Goal: Information Seeking & Learning: Learn about a topic

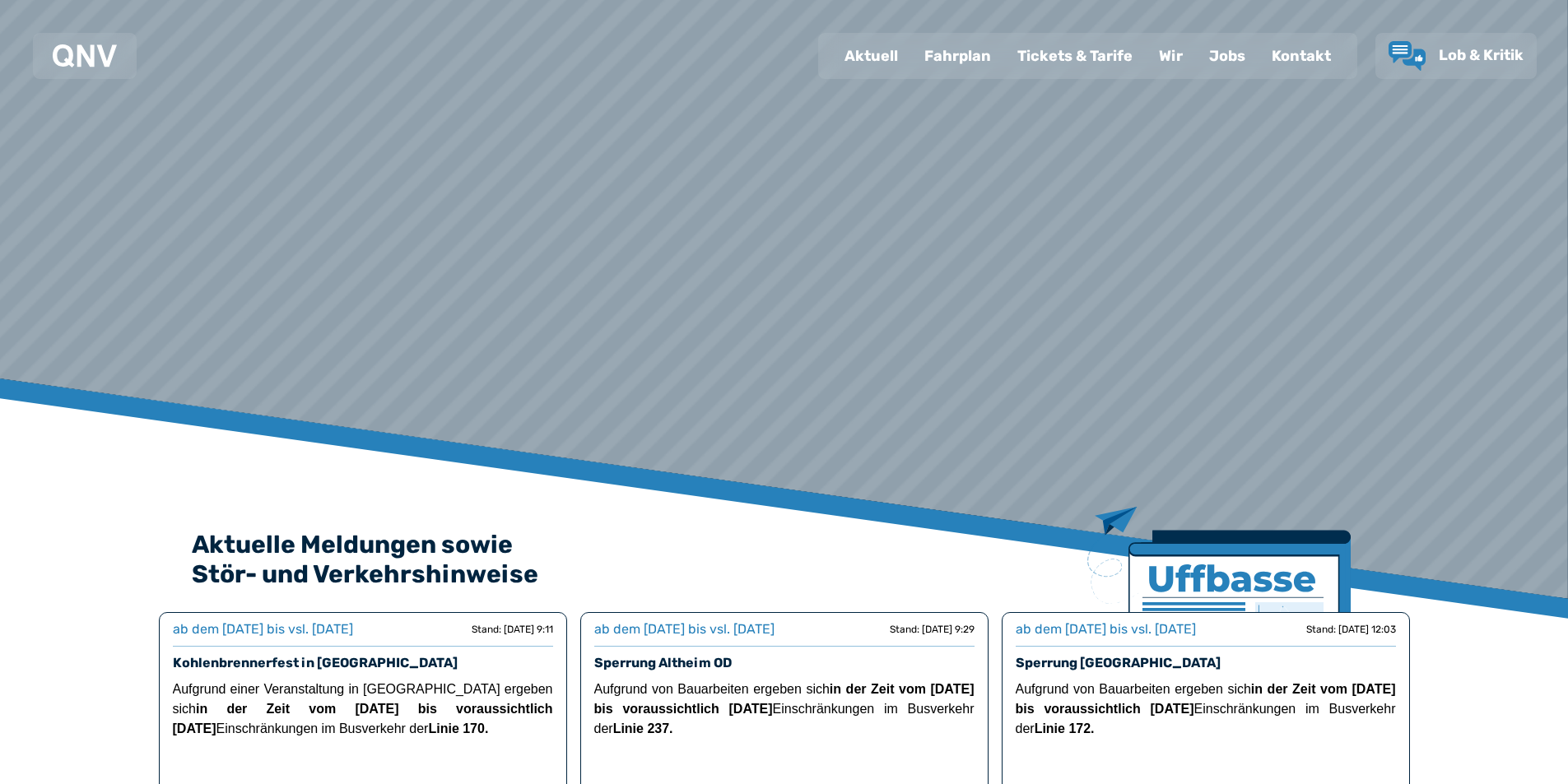
click at [959, 53] on div "Fahrplan" at bounding box center [958, 56] width 93 height 42
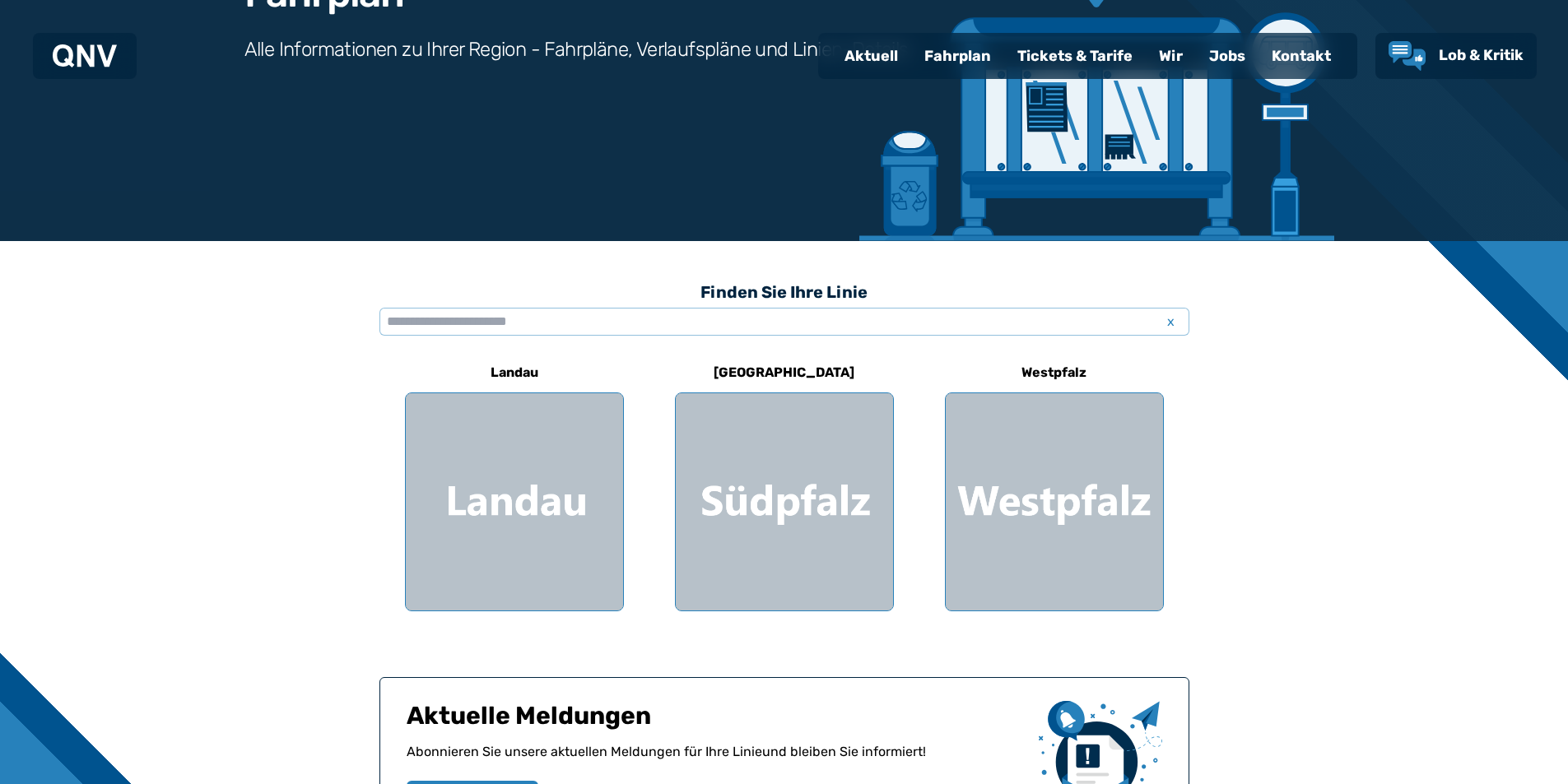
scroll to position [247, 0]
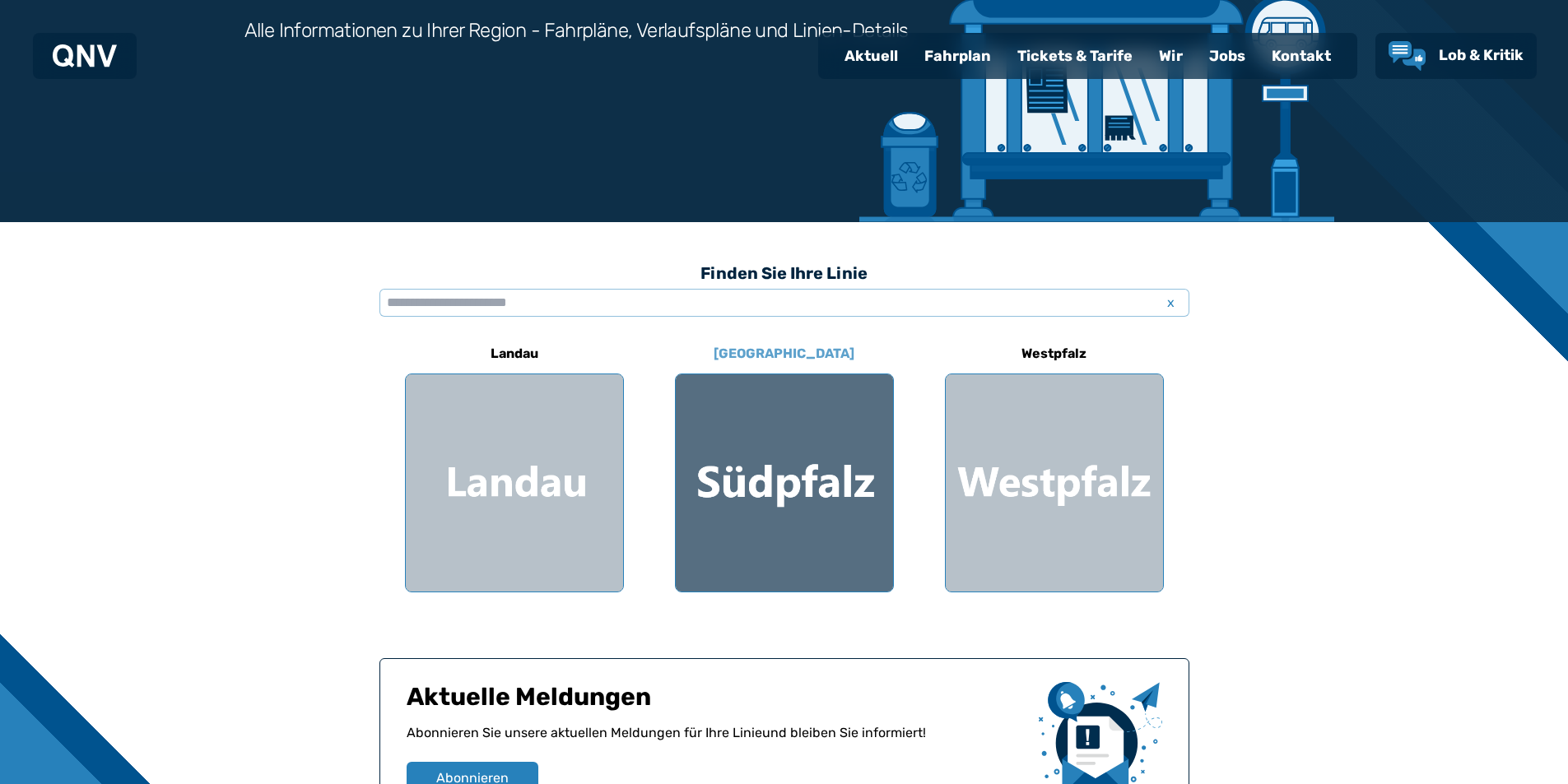
click at [771, 411] on div at bounding box center [784, 482] width 217 height 217
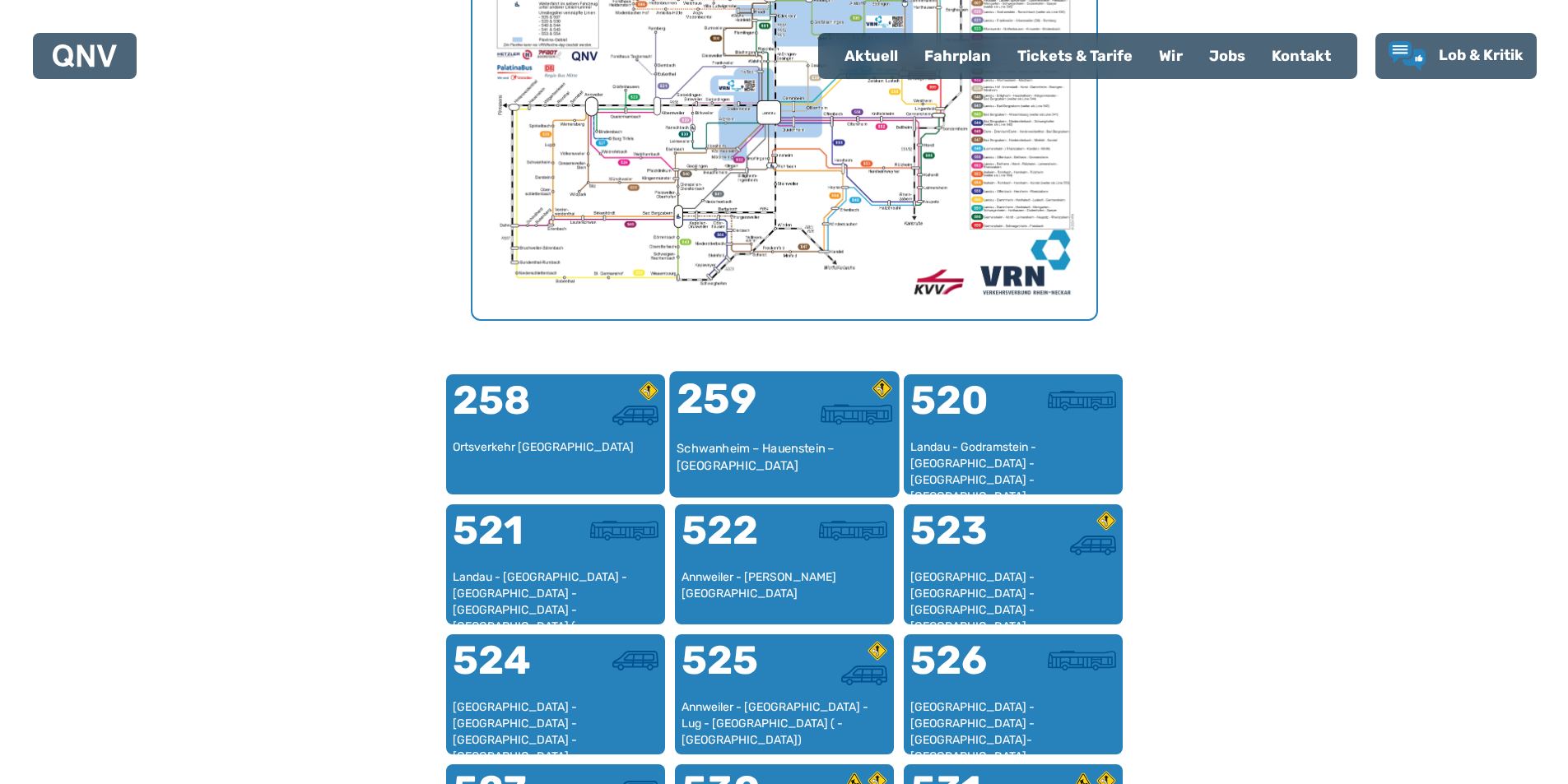
scroll to position [836, 0]
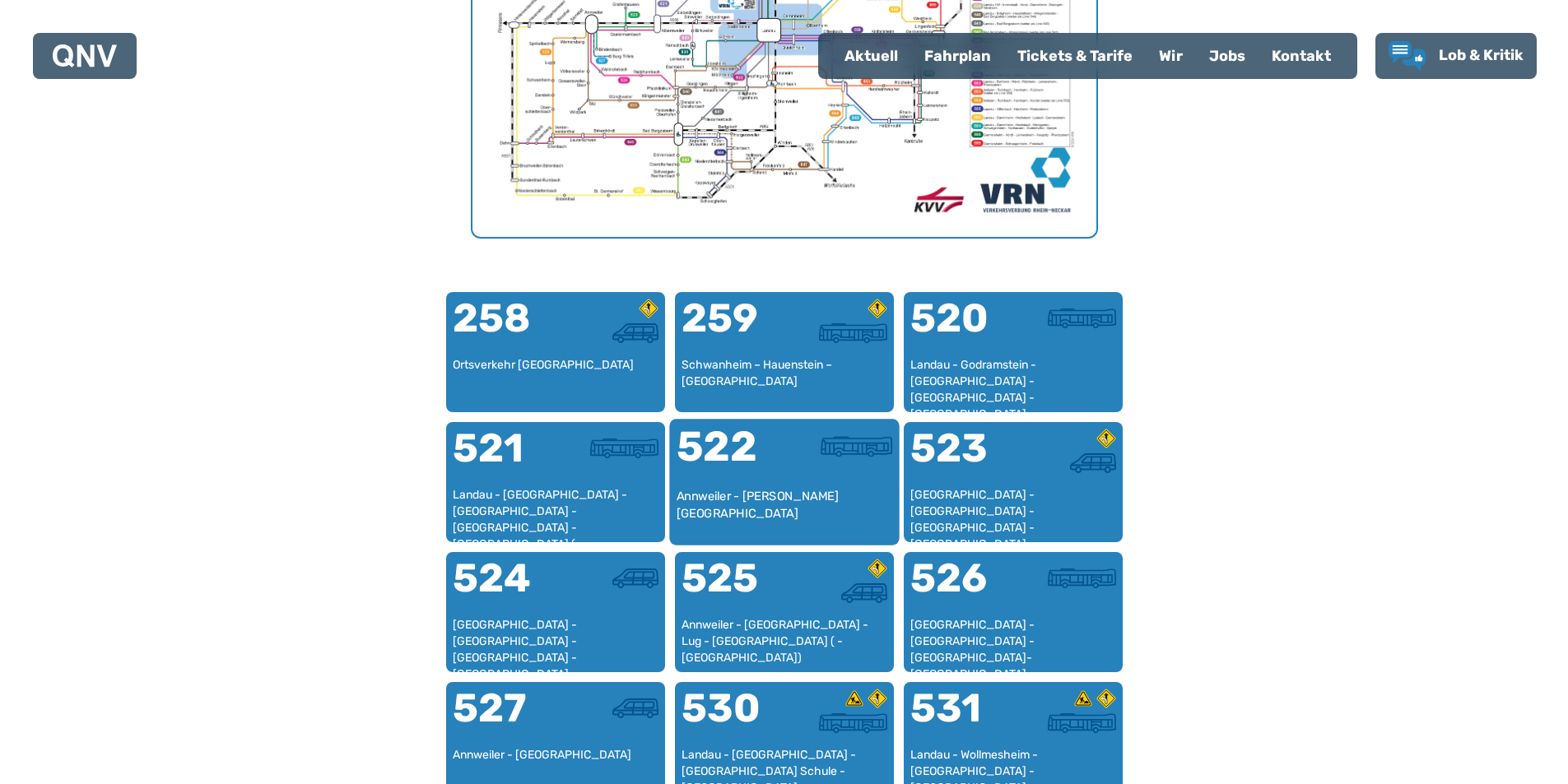
click at [699, 491] on div "Annweiler - [PERSON_NAME][GEOGRAPHIC_DATA]" at bounding box center [784, 513] width 216 height 50
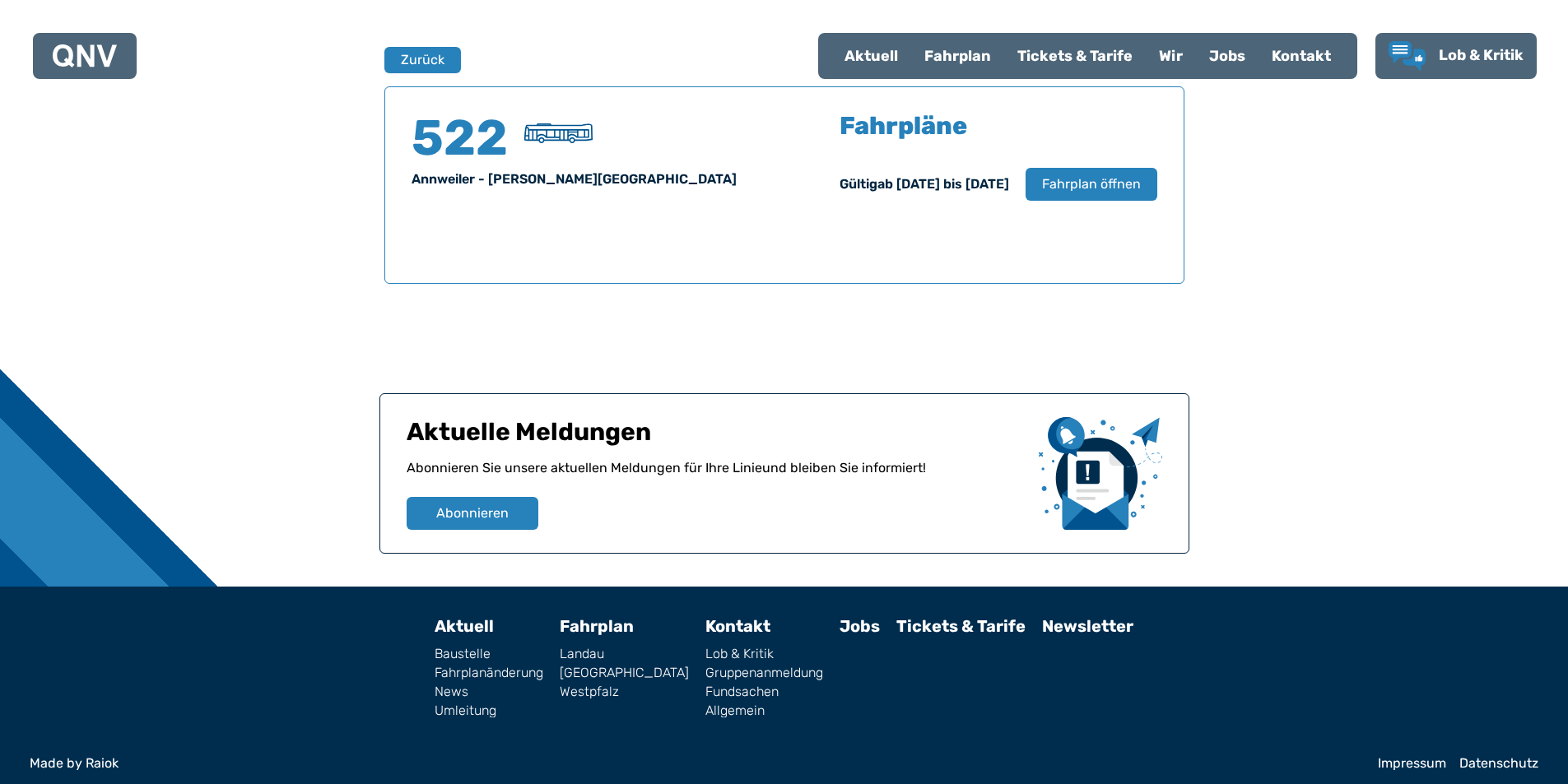
scroll to position [1085, 0]
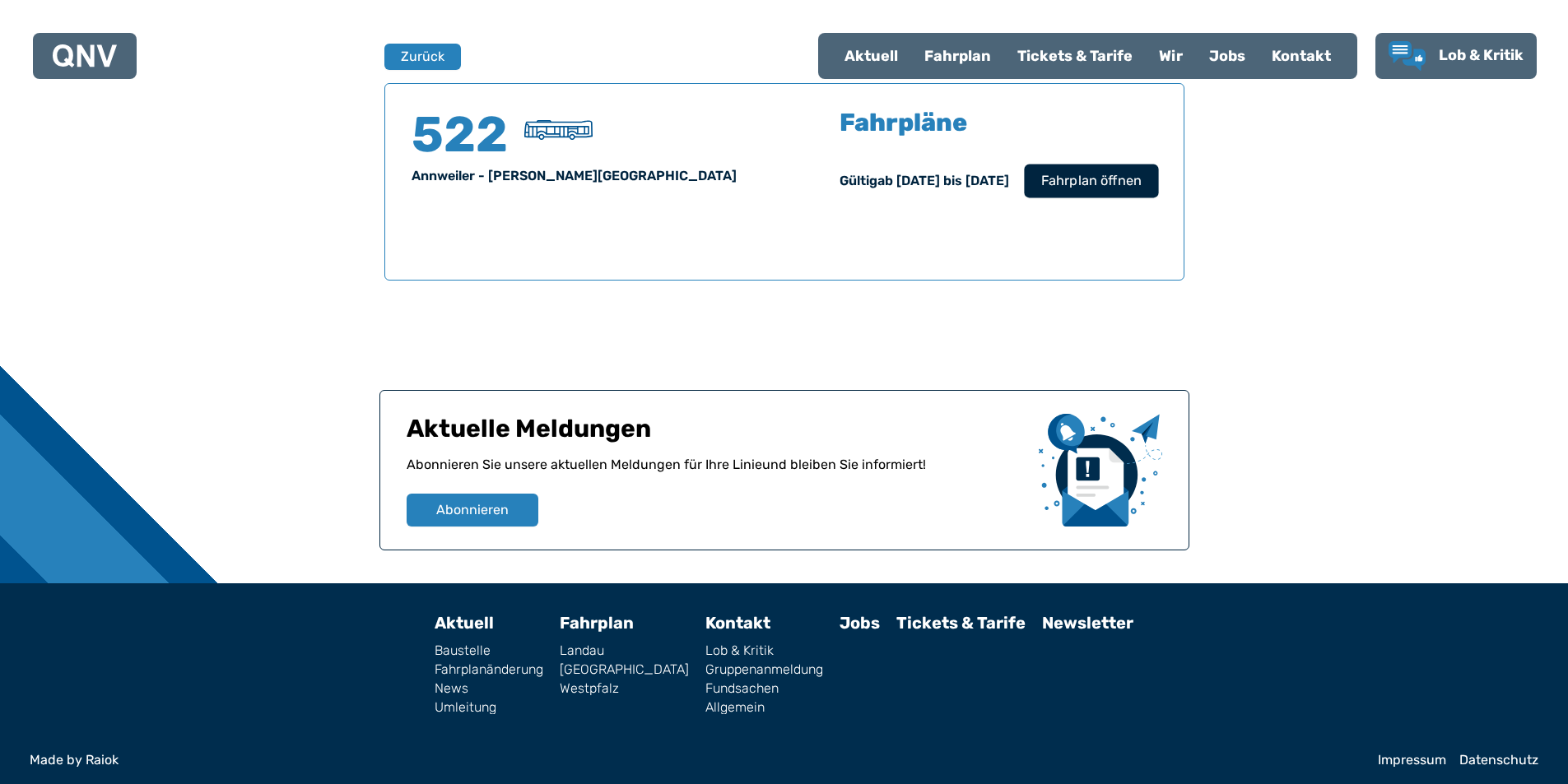
click at [1138, 174] on span "Fahrplan öffnen" at bounding box center [1090, 181] width 101 height 20
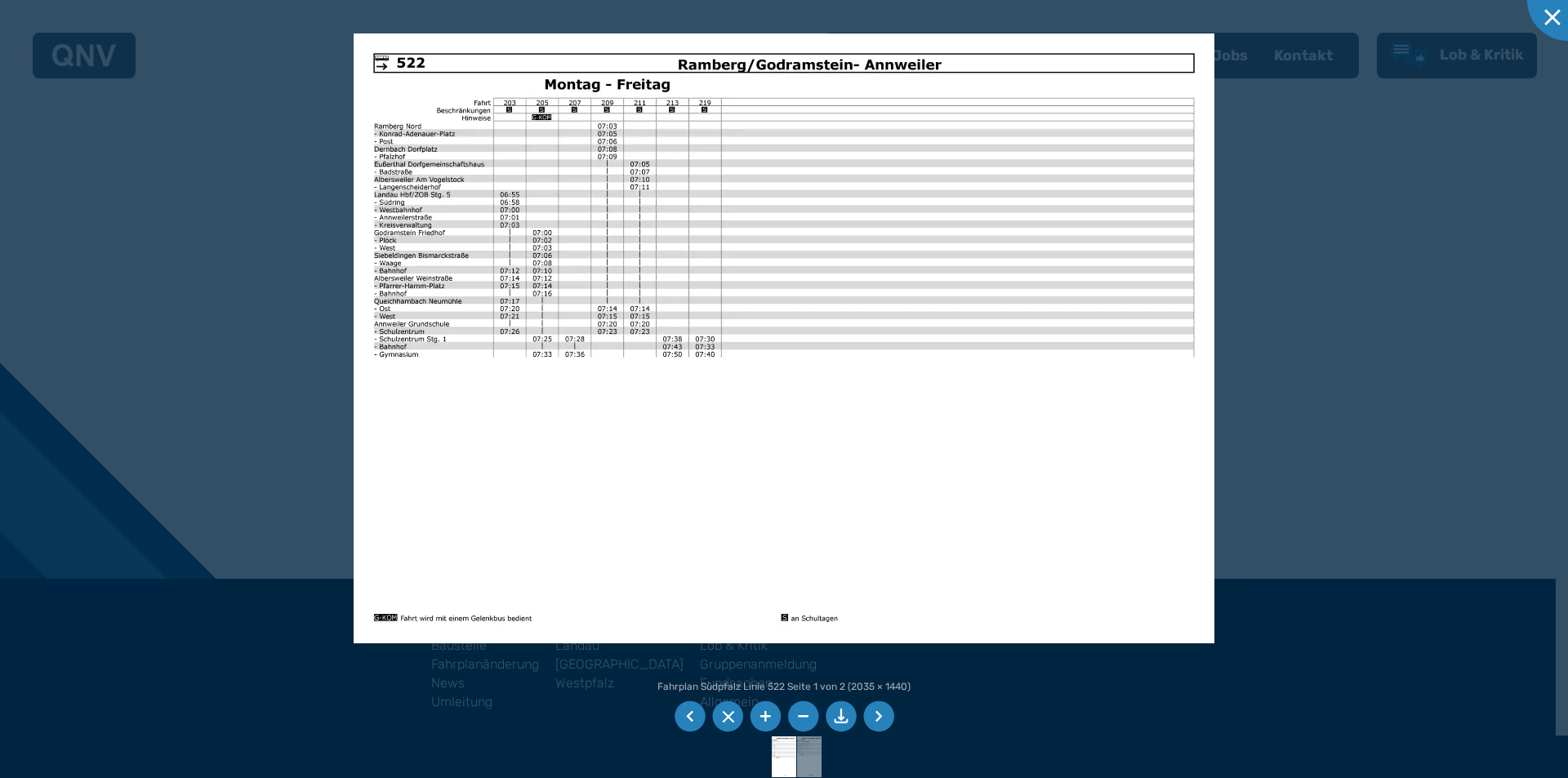
click at [882, 711] on li at bounding box center [878, 717] width 31 height 31
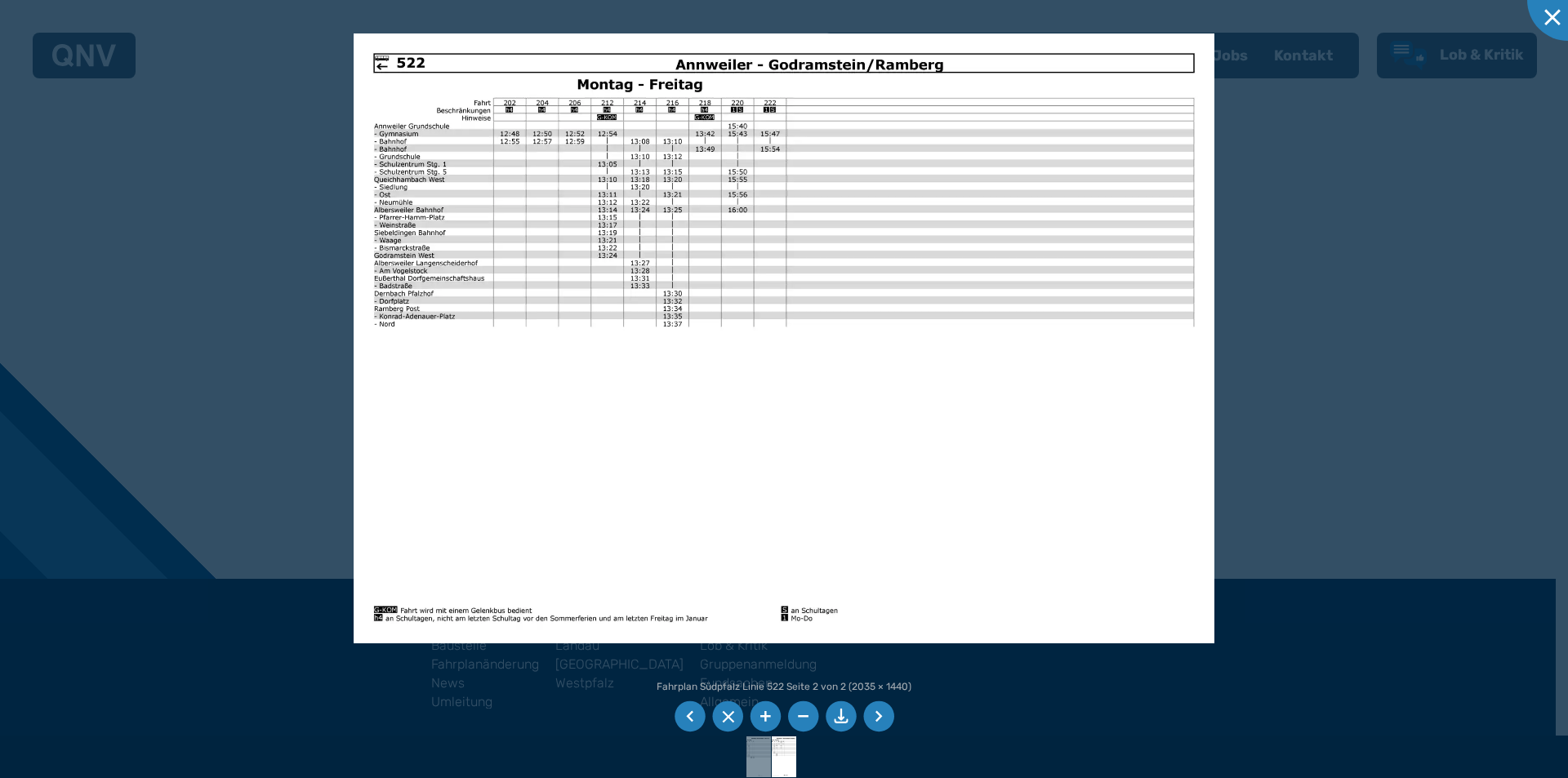
click at [680, 705] on li at bounding box center [690, 717] width 31 height 31
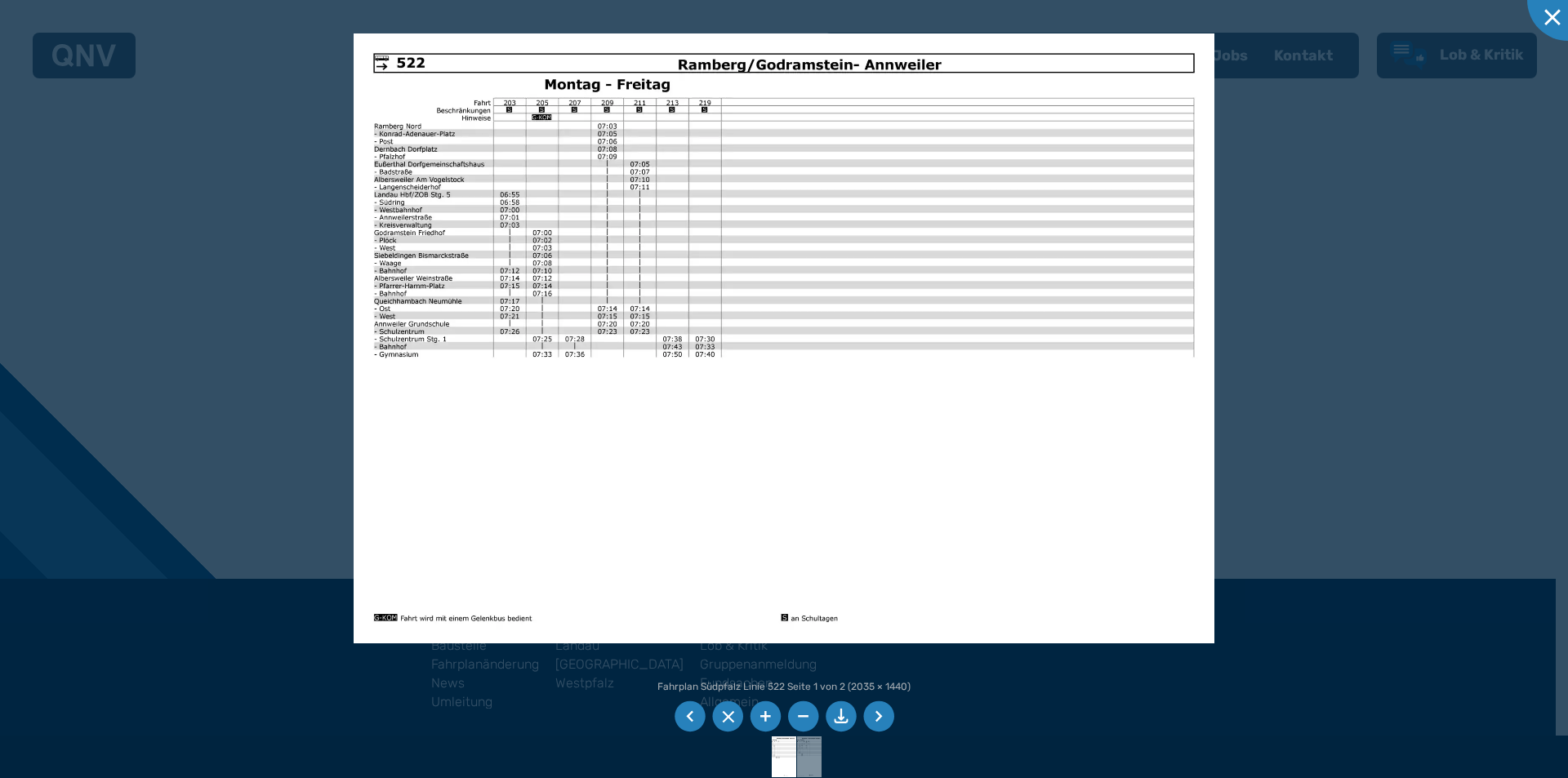
click at [880, 711] on li at bounding box center [878, 717] width 31 height 31
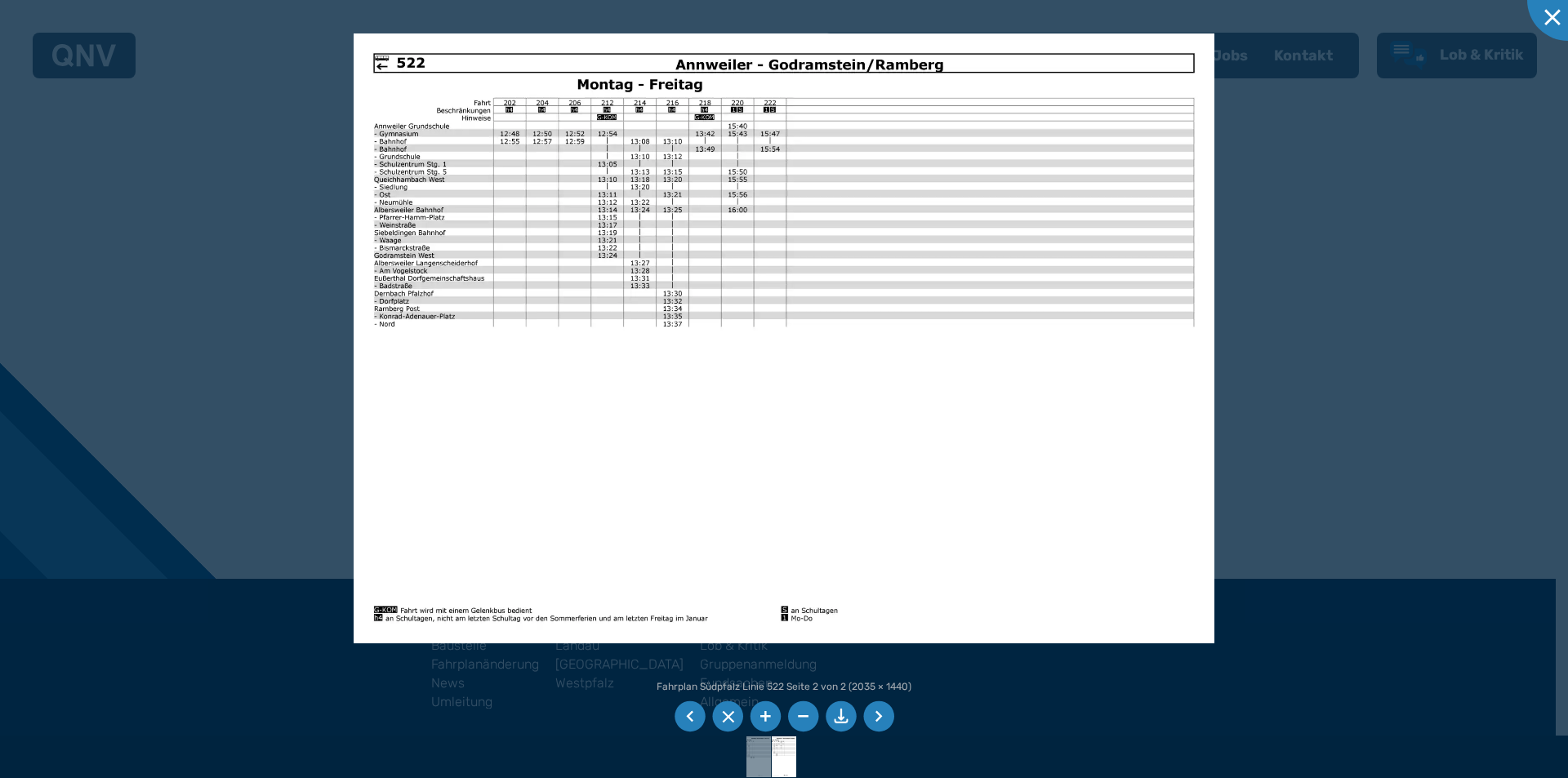
click at [881, 716] on li at bounding box center [878, 717] width 31 height 31
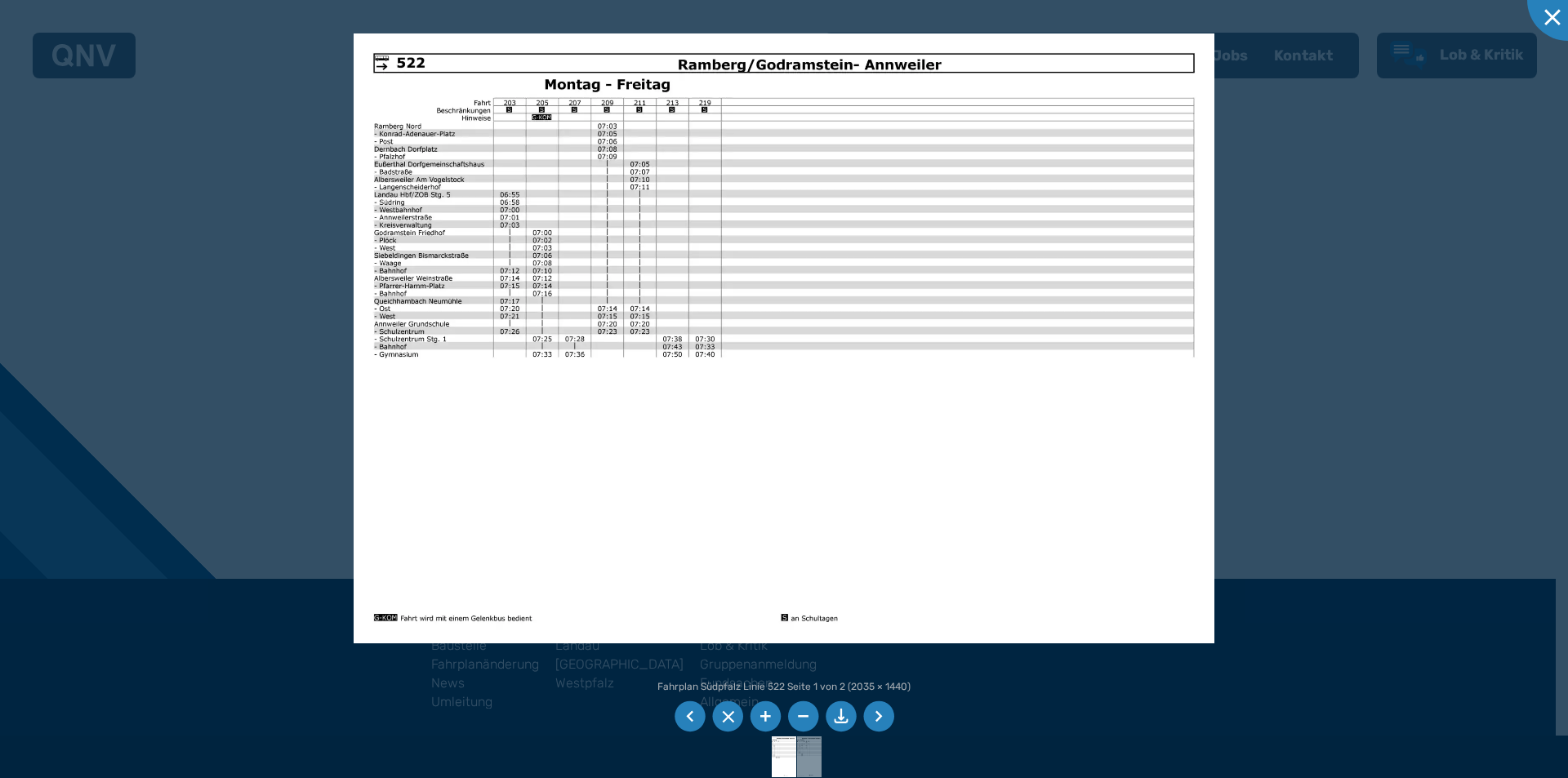
click at [881, 716] on li at bounding box center [878, 717] width 31 height 31
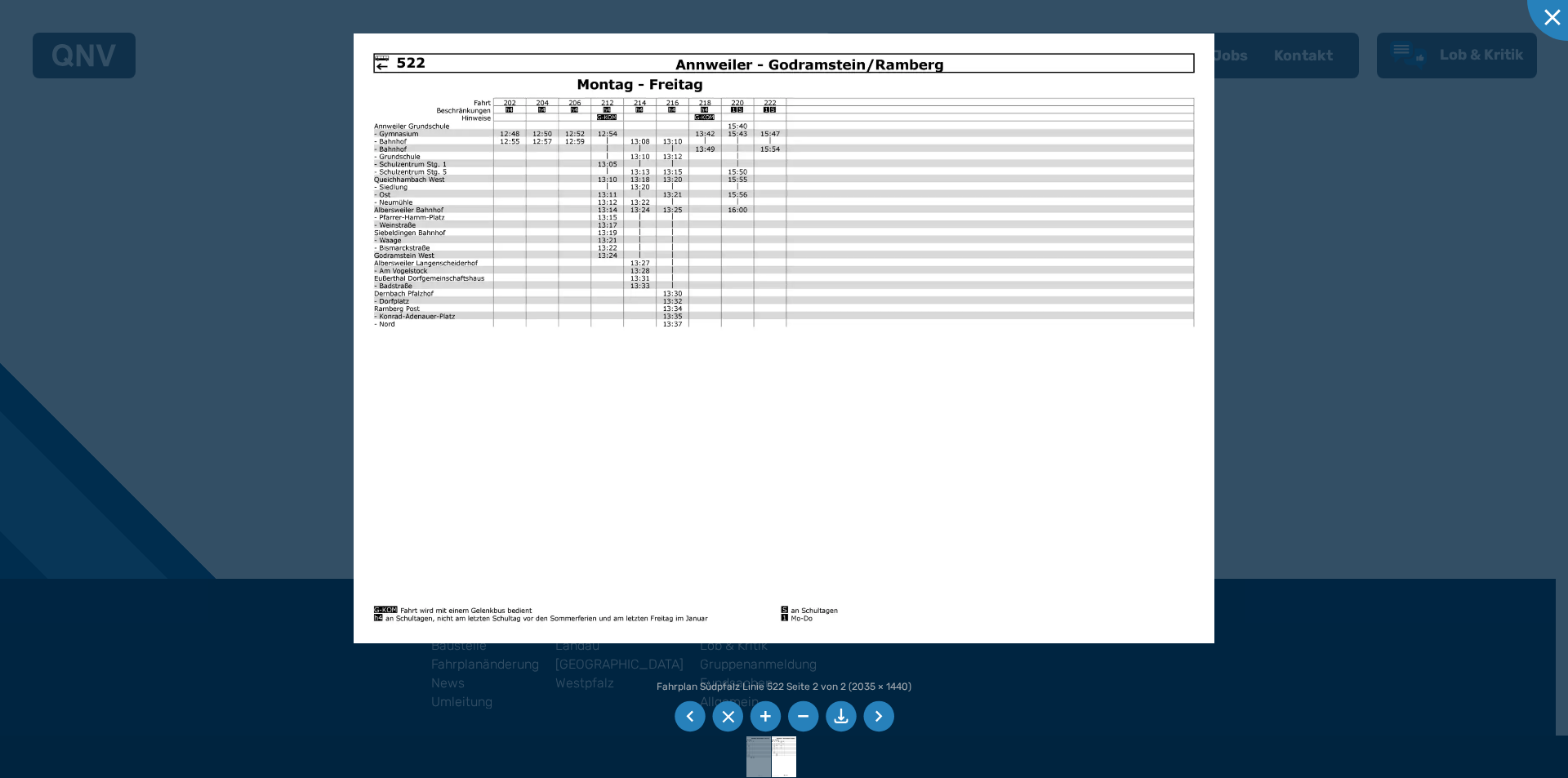
click at [881, 716] on li at bounding box center [878, 717] width 31 height 31
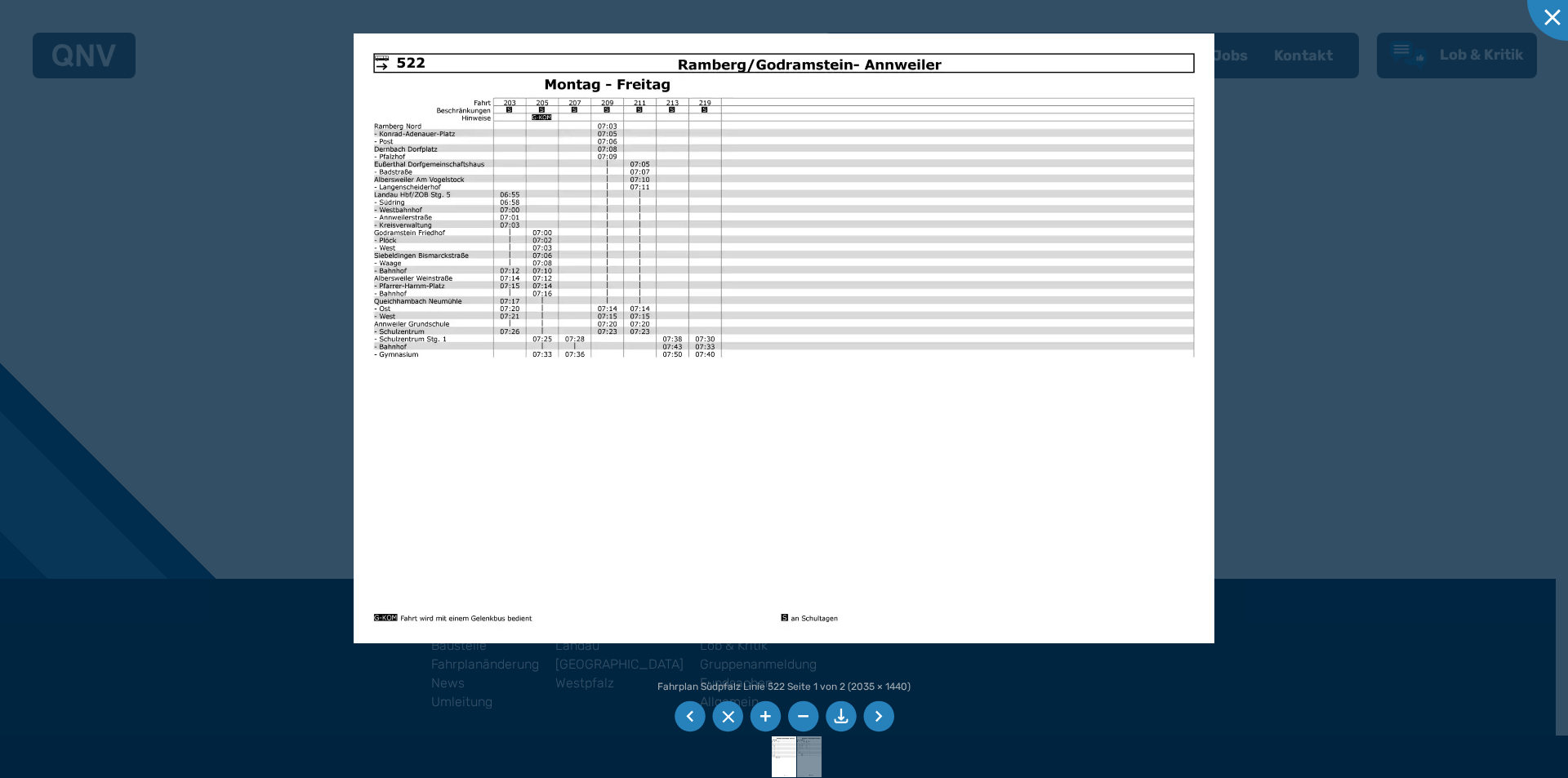
click at [881, 716] on li at bounding box center [878, 717] width 31 height 31
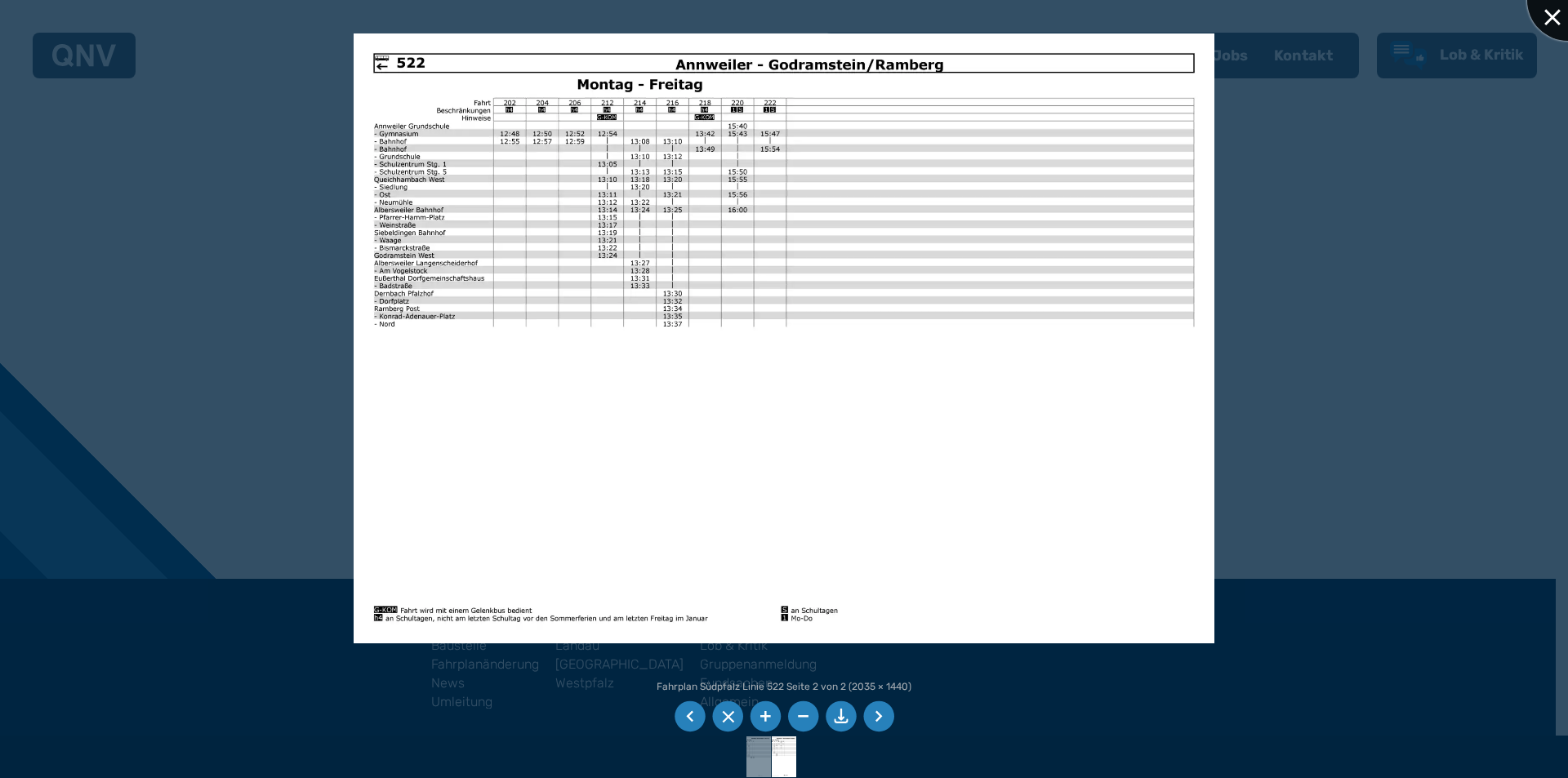
drag, startPoint x: 1563, startPoint y: 17, endPoint x: 1499, endPoint y: 17, distance: 64.0
click at [1555, 17] on div at bounding box center [1567, 0] width 82 height 82
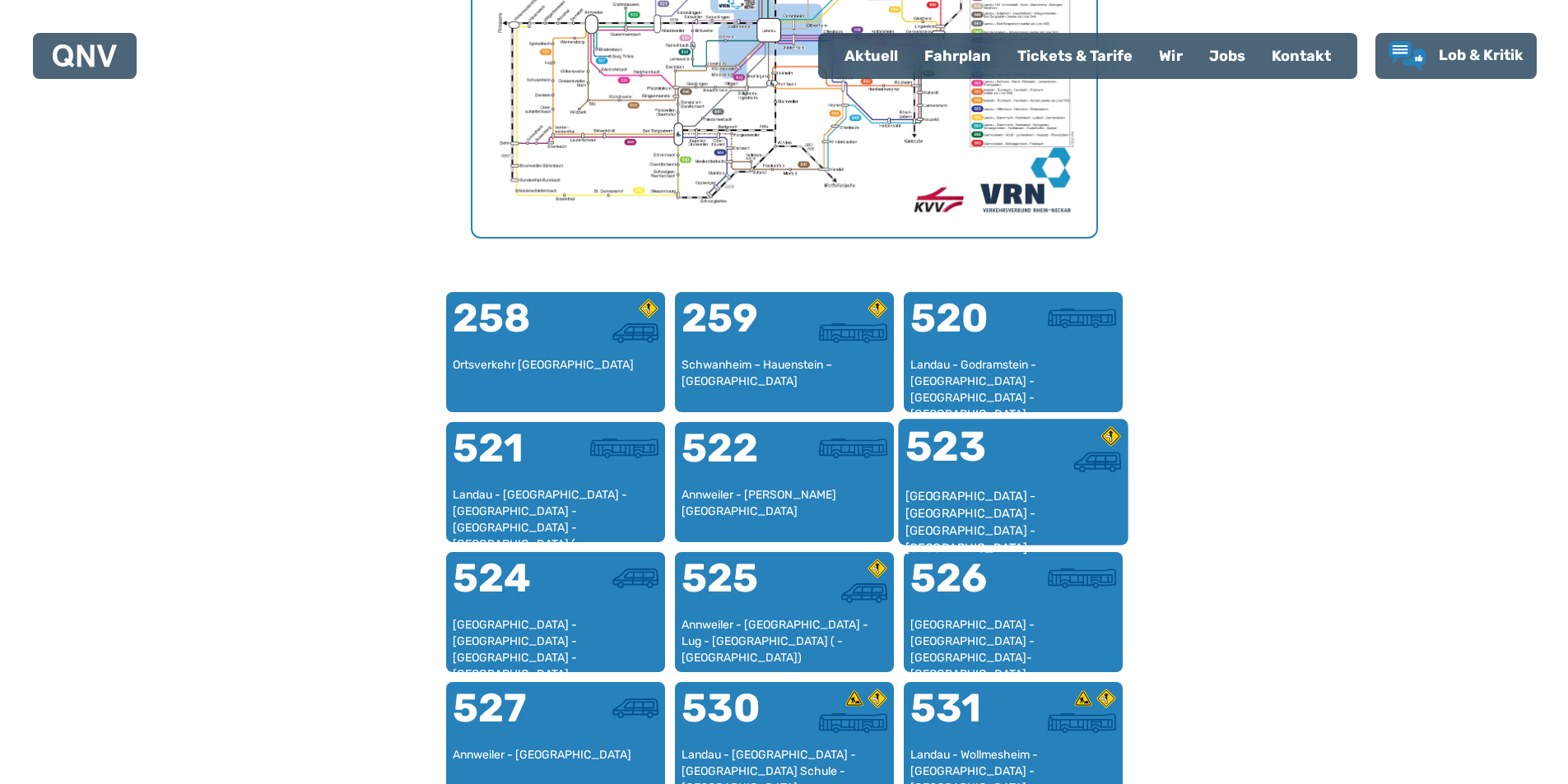
click at [956, 465] on div "523" at bounding box center [959, 457] width 108 height 62
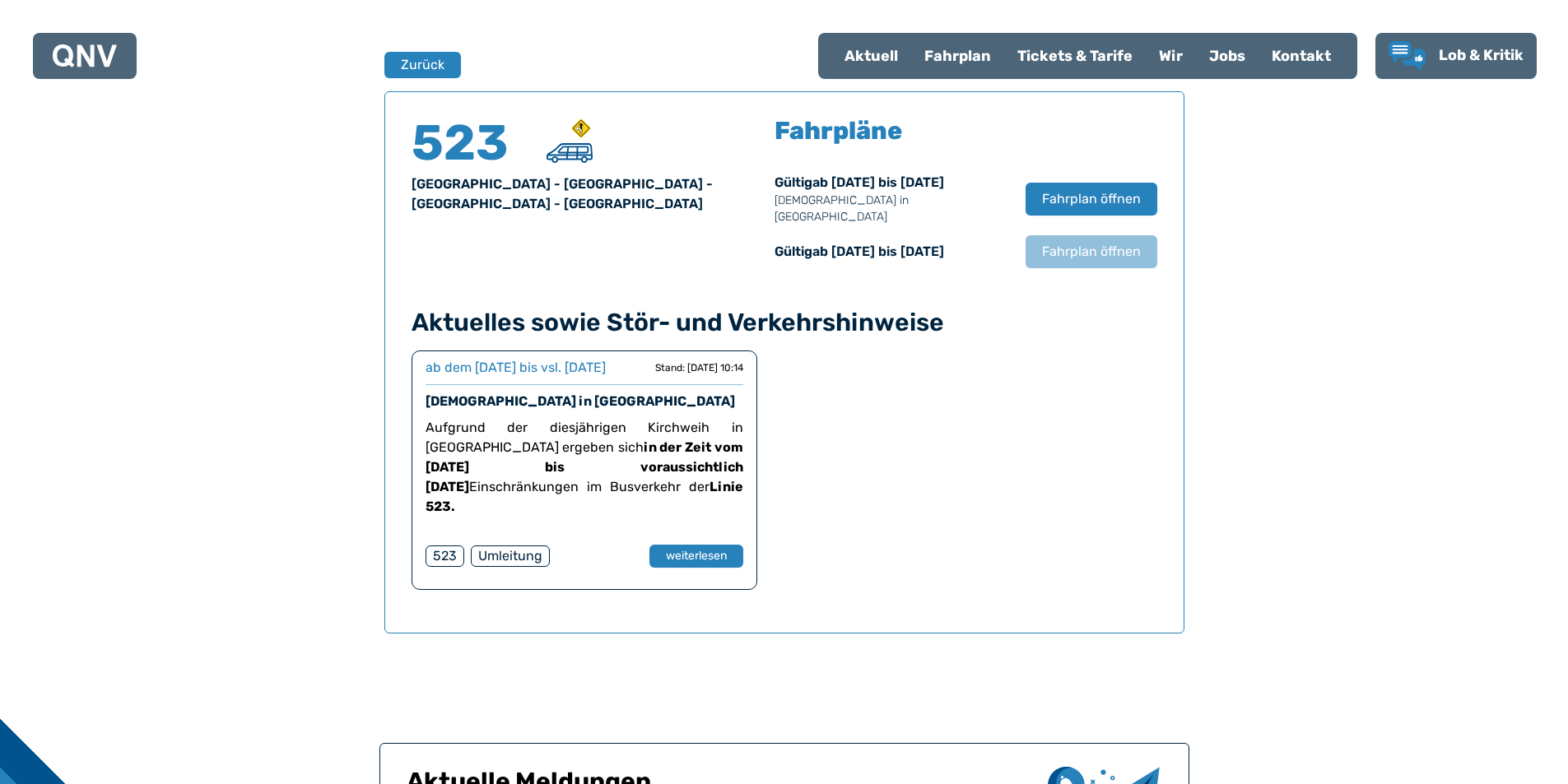
scroll to position [1085, 0]
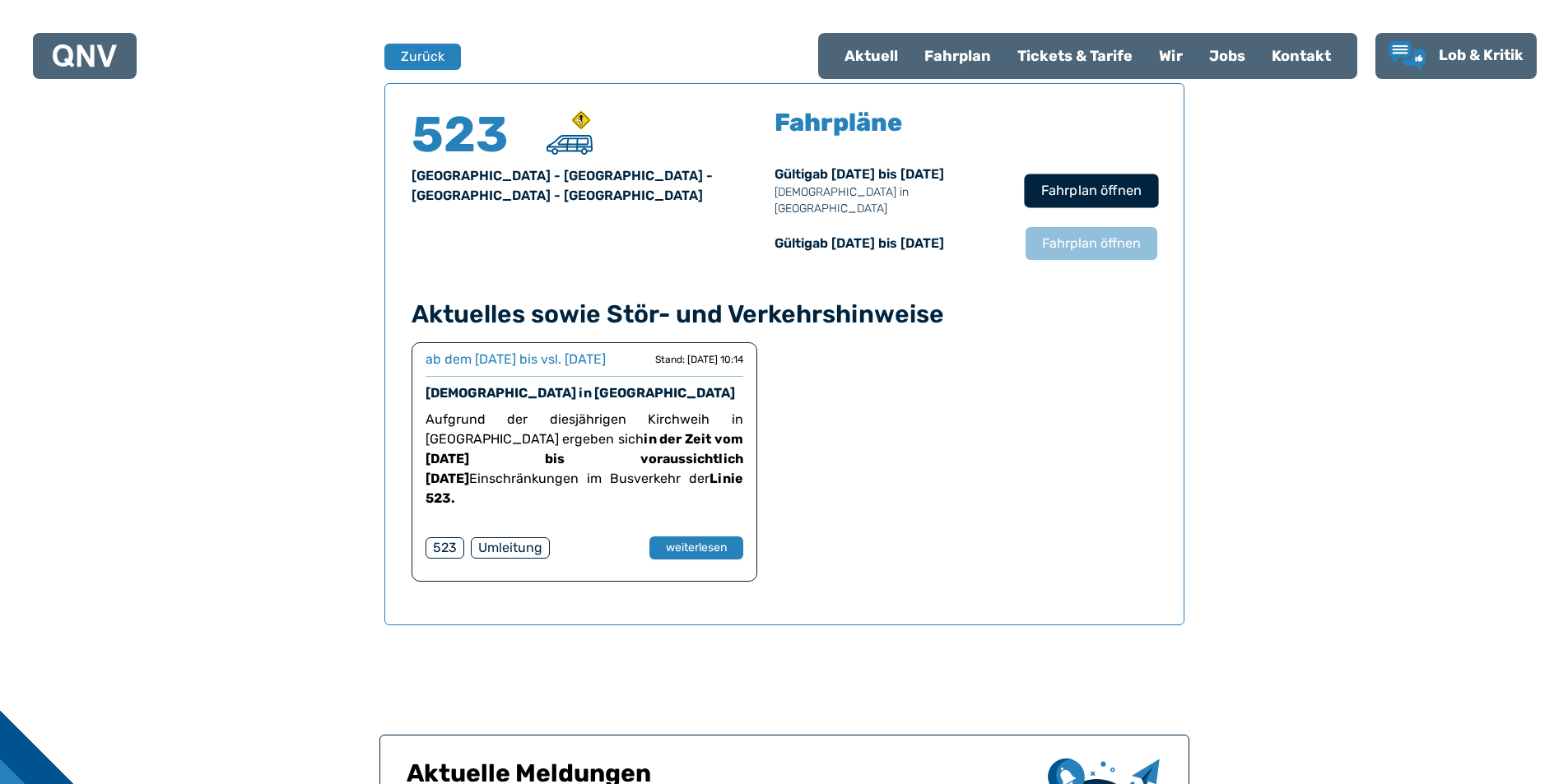
click at [1092, 181] on span "Fahrplan öffnen" at bounding box center [1090, 191] width 101 height 20
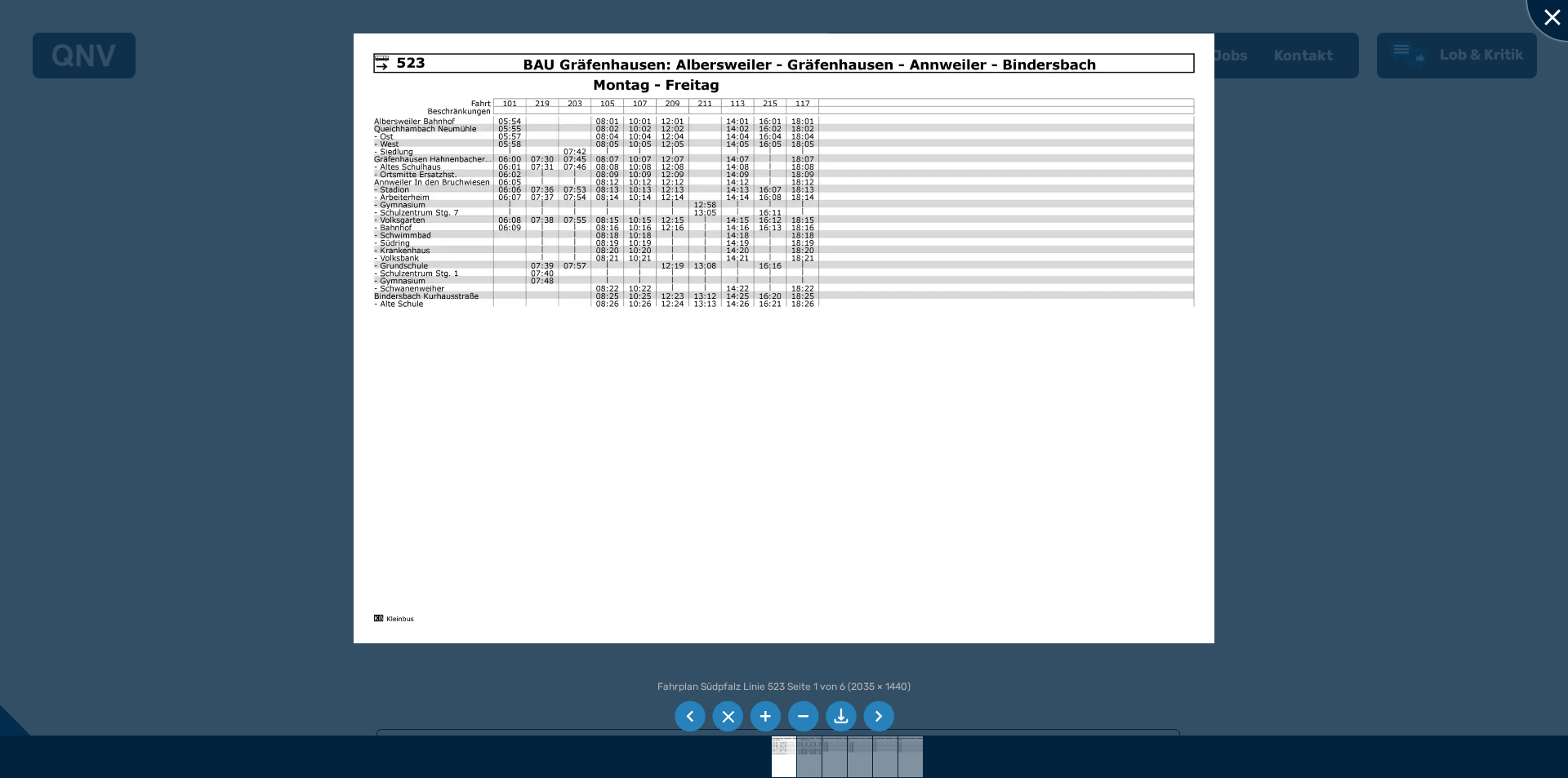
click at [1547, 19] on div at bounding box center [1567, 0] width 82 height 82
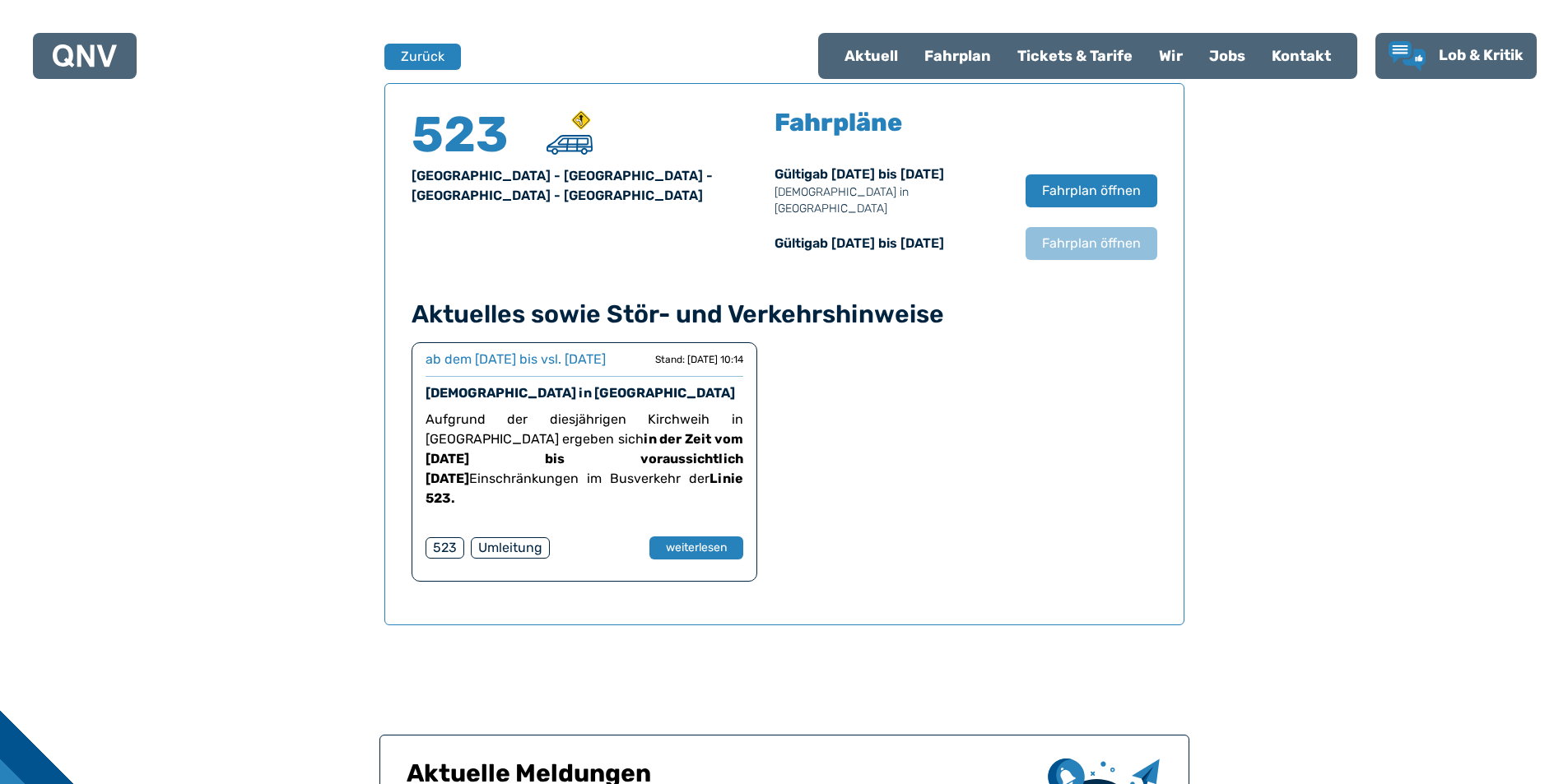
click at [963, 52] on div "Fahrplan" at bounding box center [958, 56] width 93 height 42
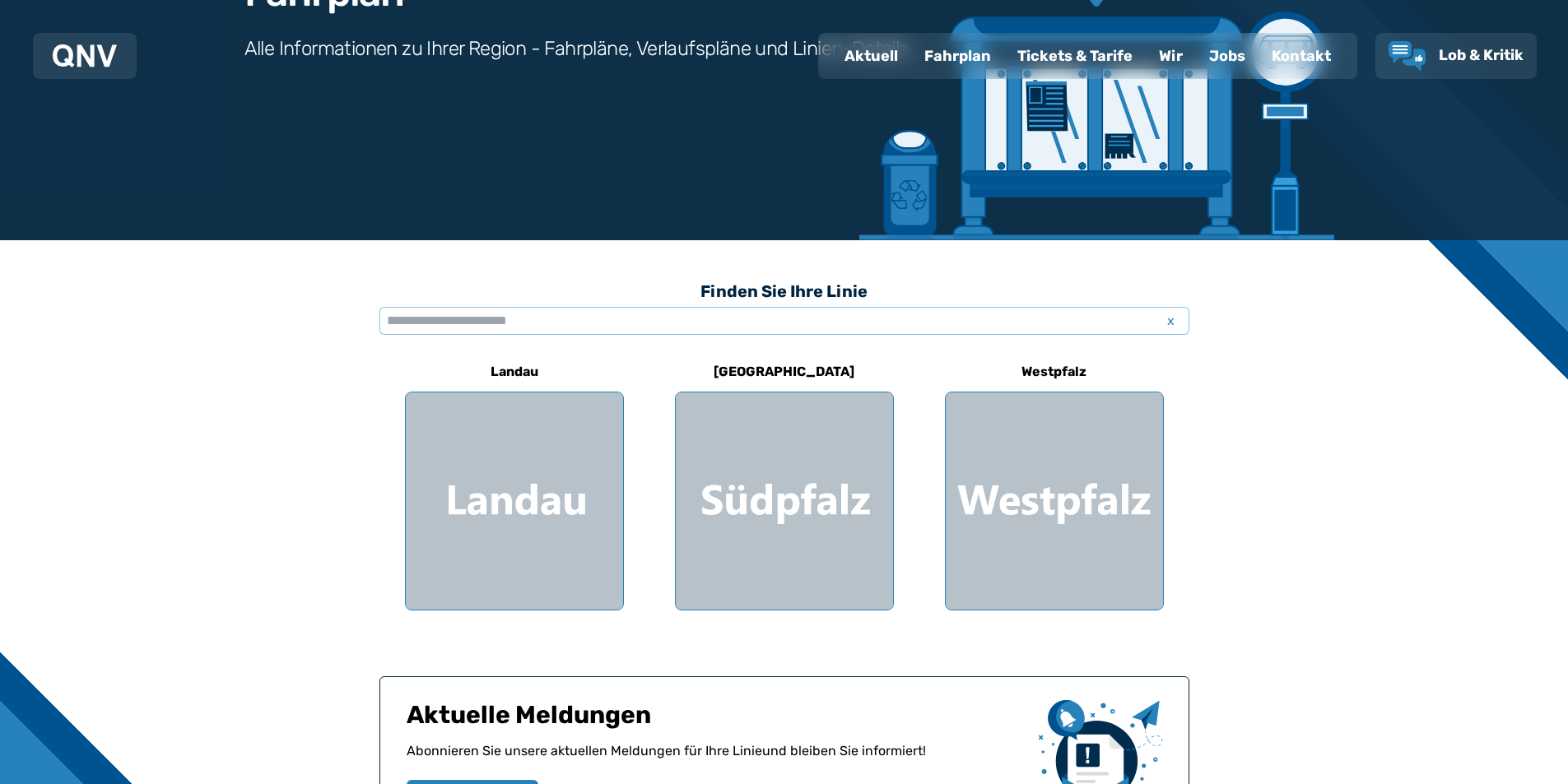
scroll to position [329, 0]
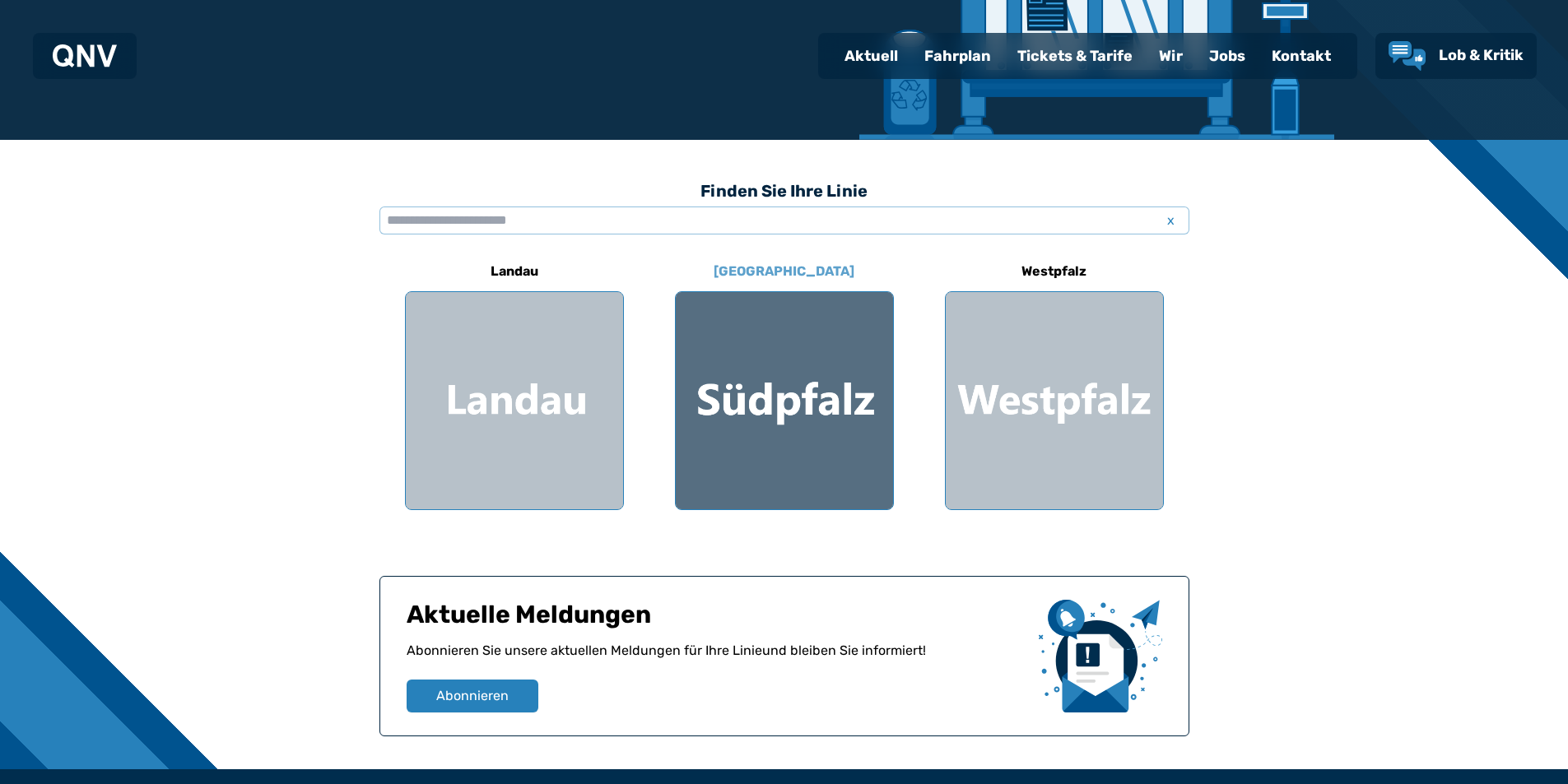
click at [761, 346] on div at bounding box center [784, 400] width 217 height 217
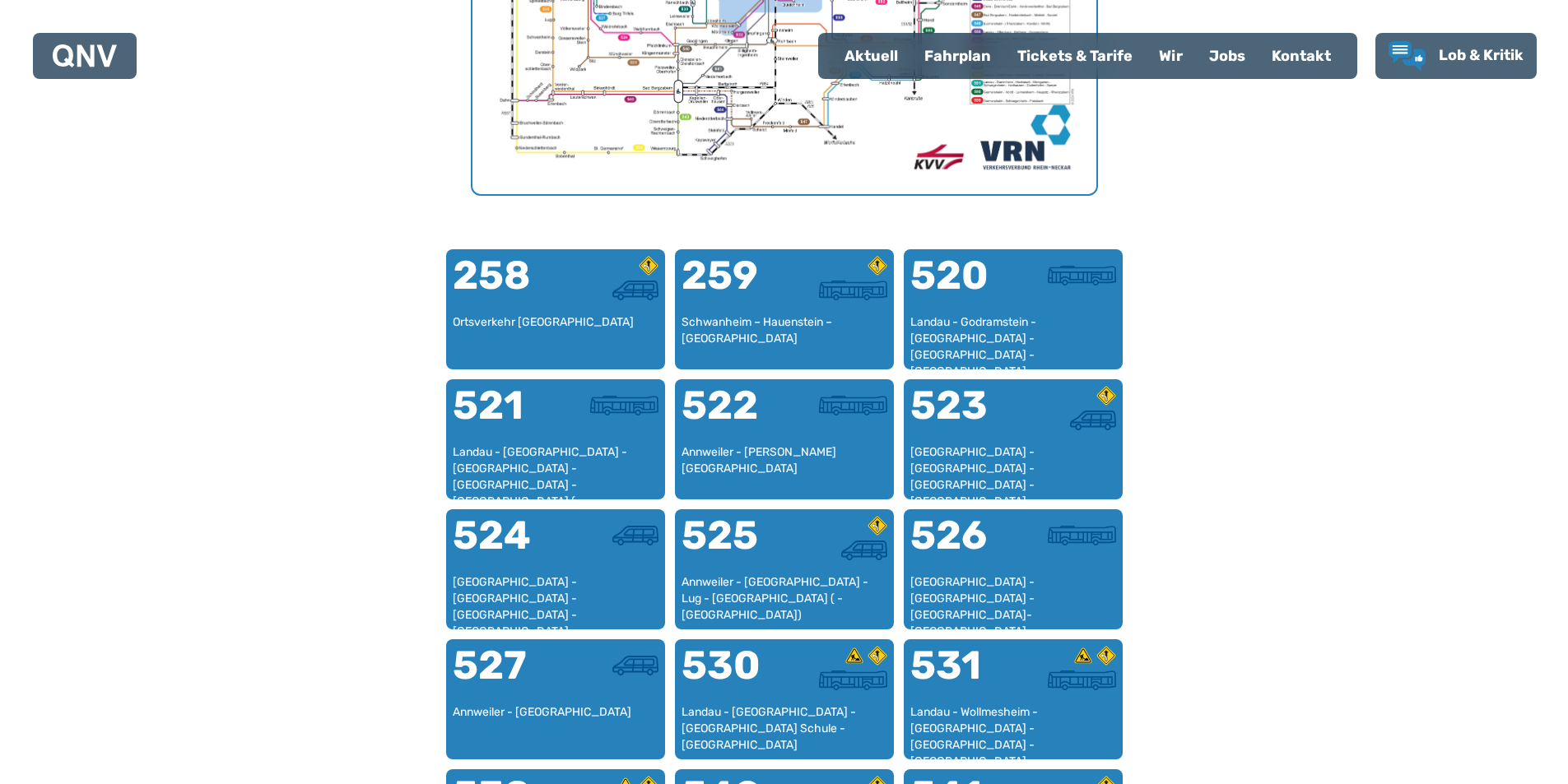
scroll to position [919, 0]
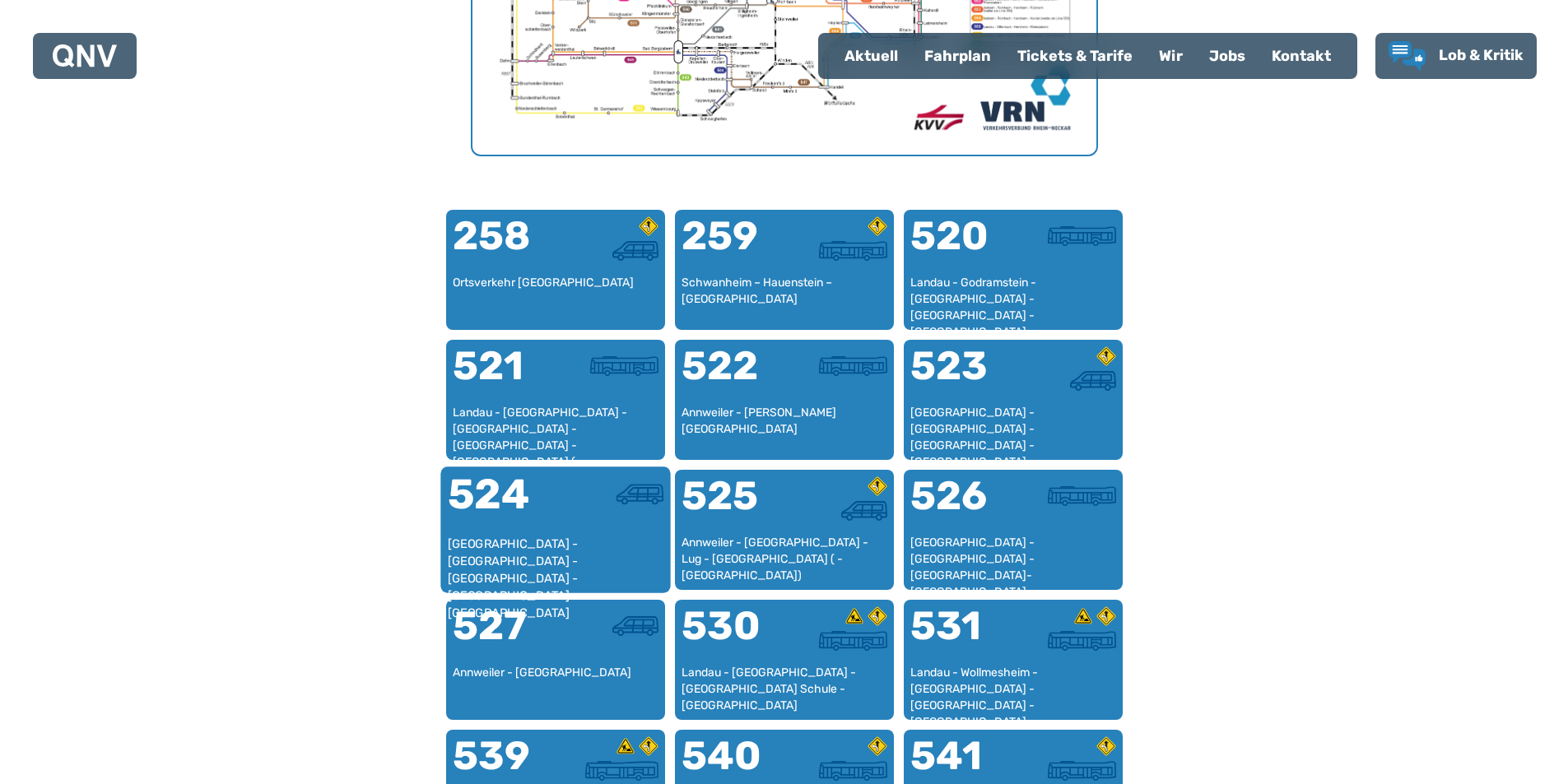
click at [538, 509] on div "524" at bounding box center [501, 505] width 108 height 62
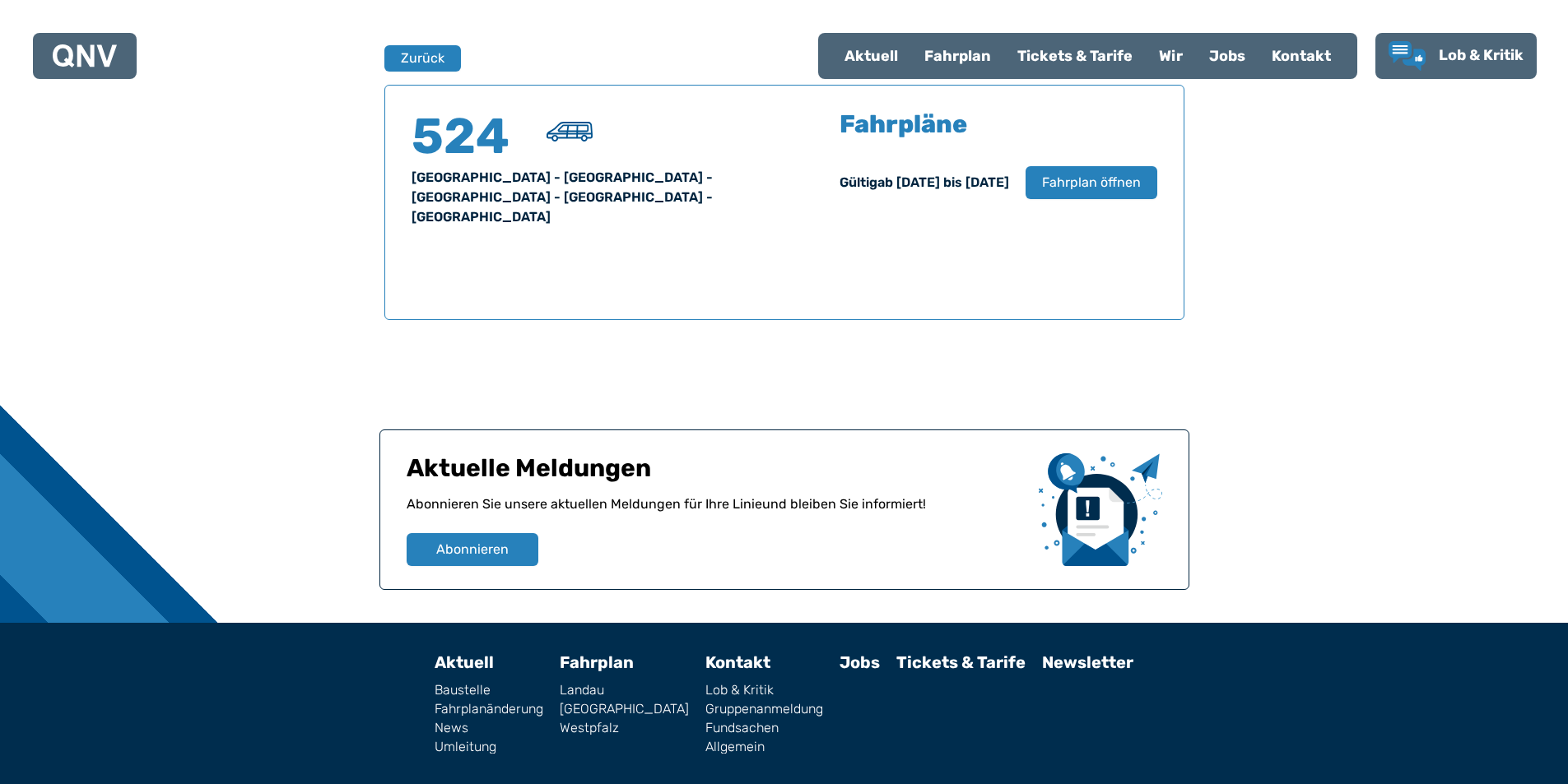
scroll to position [1085, 0]
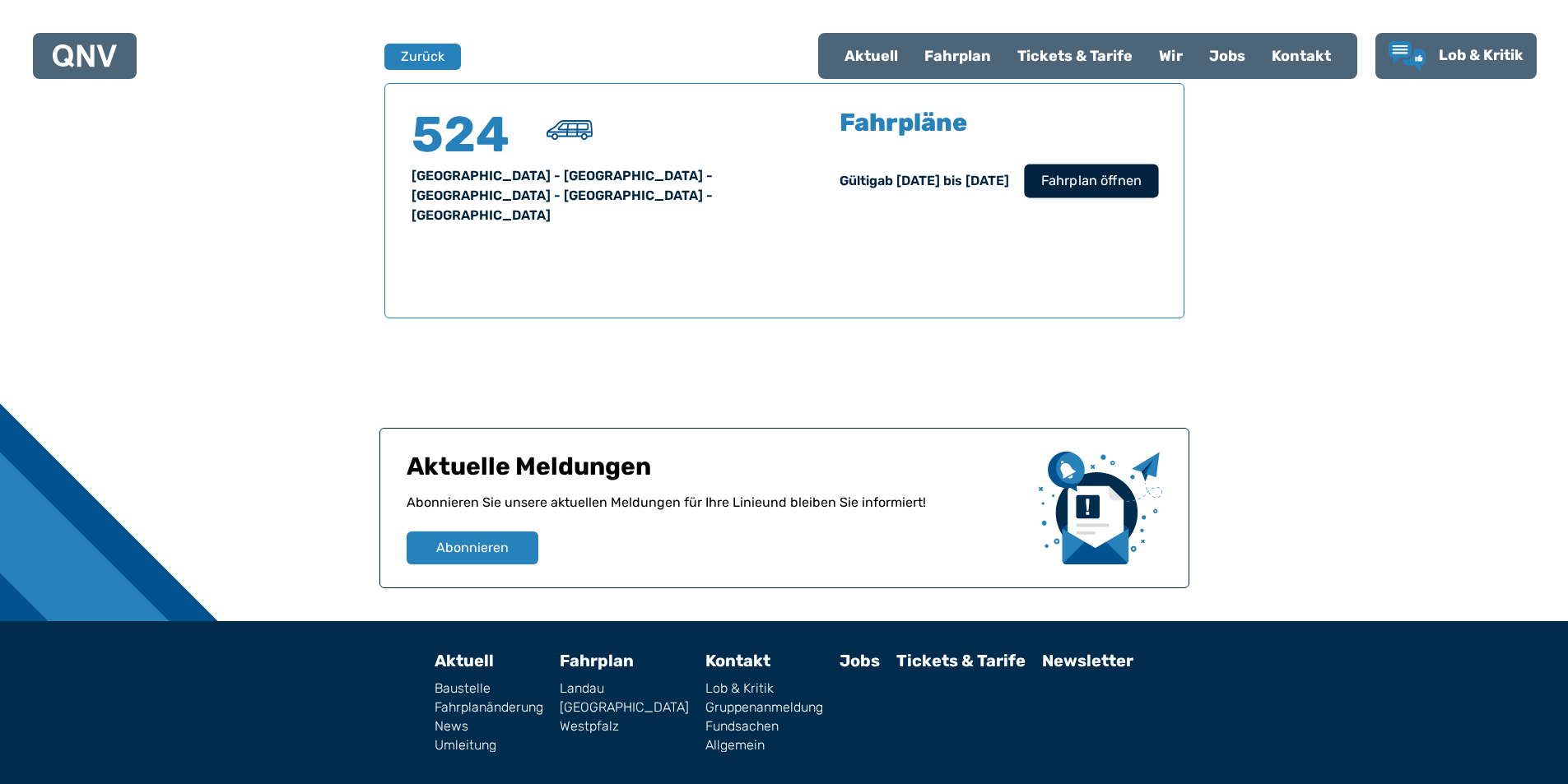
click at [1070, 182] on span "Fahrplan öffnen" at bounding box center [1090, 181] width 101 height 20
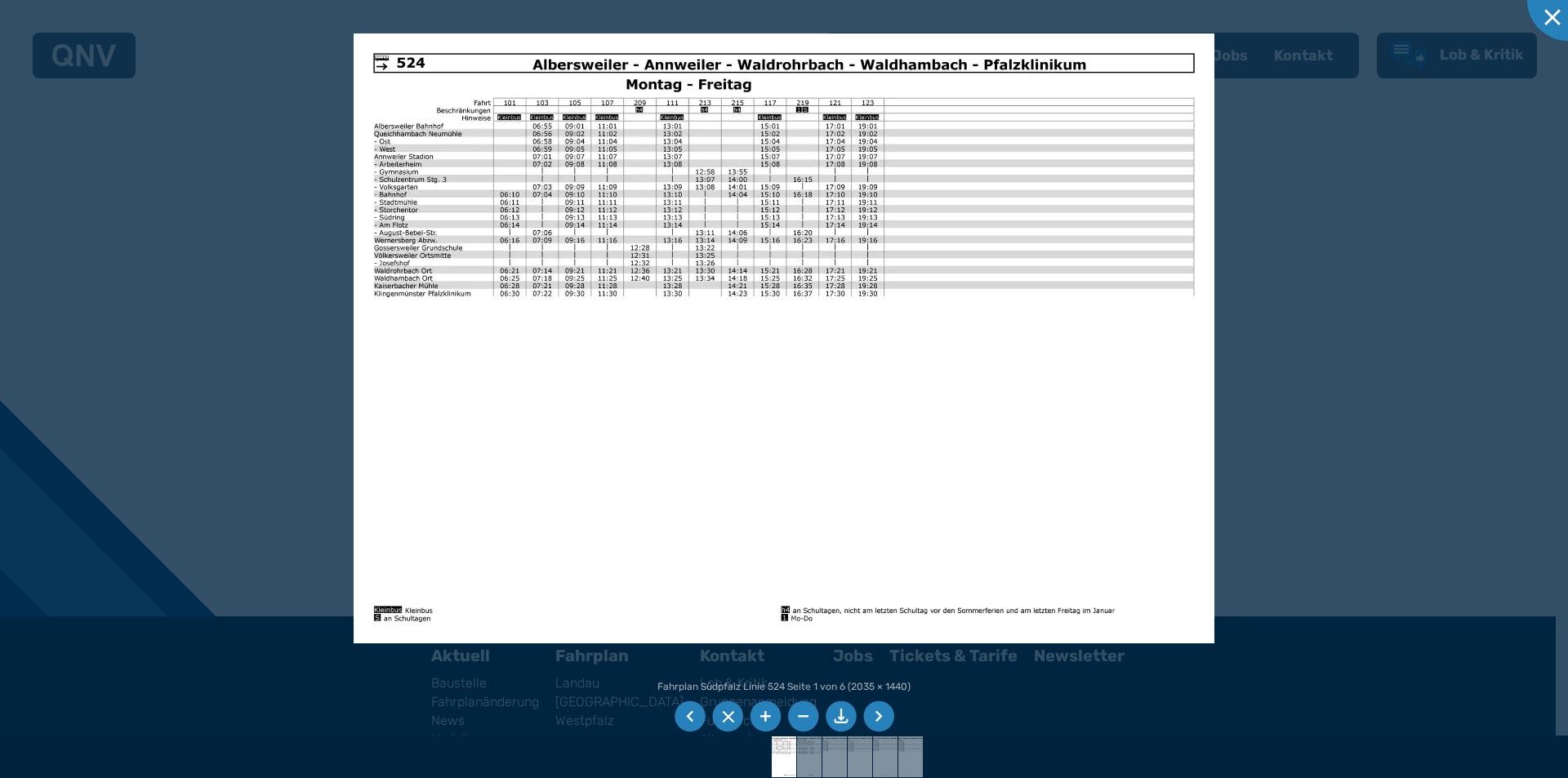
click at [165, 235] on div at bounding box center [784, 389] width 1568 height 778
